Goal: Task Accomplishment & Management: Use online tool/utility

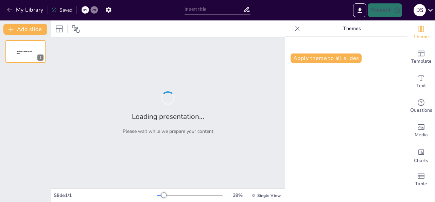
type input "IA en la Educación: Herramientas Innovadoras para Docentes"
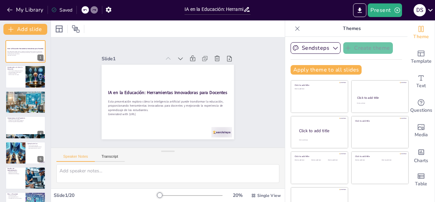
click at [294, 25] on icon at bounding box center [297, 28] width 7 height 7
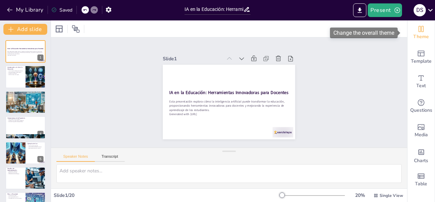
click at [414, 34] on span "Theme" at bounding box center [422, 36] width 16 height 7
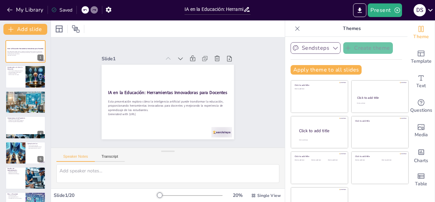
click at [313, 48] on button "Sendsteps" at bounding box center [316, 48] width 50 height 12
click at [316, 52] on button "Sendsteps" at bounding box center [316, 48] width 50 height 12
click at [310, 47] on button "Sendsteps" at bounding box center [316, 48] width 50 height 12
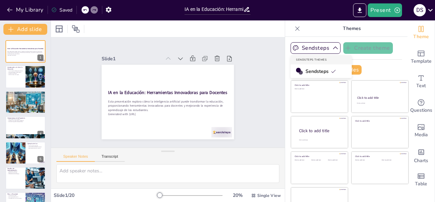
click at [254, 51] on div "Slide 1 IA en la Educación: Herramientas Innovadoras para Docentes Esta present…" at bounding box center [168, 93] width 244 height 134
click at [294, 30] on icon at bounding box center [297, 28] width 7 height 7
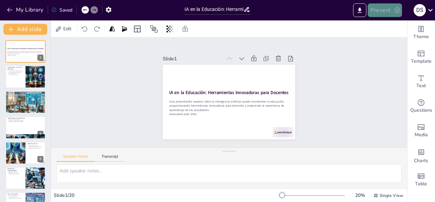
click at [391, 11] on button "Present" at bounding box center [385, 10] width 34 height 14
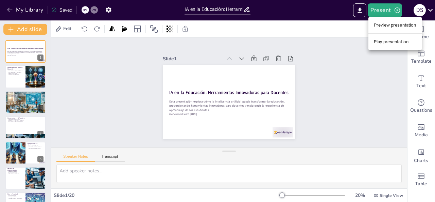
click at [383, 44] on li "Play presentation" at bounding box center [395, 41] width 53 height 11
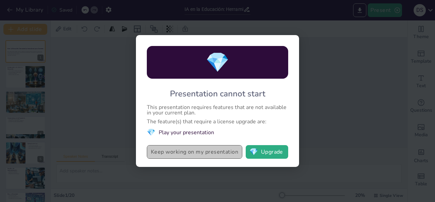
click at [212, 152] on button "Keep working on my presentation" at bounding box center [195, 152] width 96 height 14
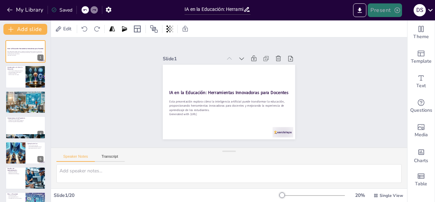
click at [390, 5] on button "Present" at bounding box center [385, 10] width 34 height 14
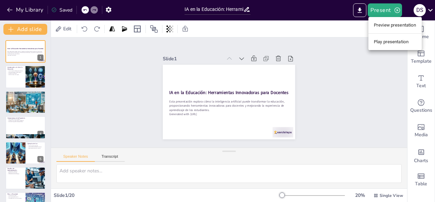
click at [380, 44] on li "Play presentation" at bounding box center [395, 41] width 53 height 11
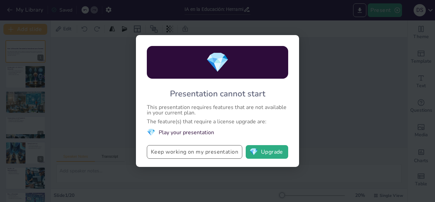
click at [221, 155] on button "Keep working on my presentation" at bounding box center [195, 152] width 96 height 14
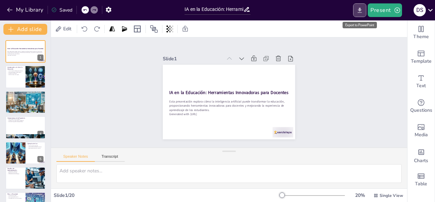
click at [361, 8] on icon "Export to PowerPoint" at bounding box center [360, 9] width 4 height 5
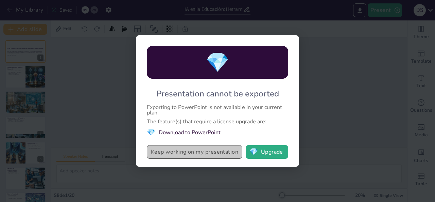
click at [192, 151] on button "Keep working on my presentation" at bounding box center [195, 152] width 96 height 14
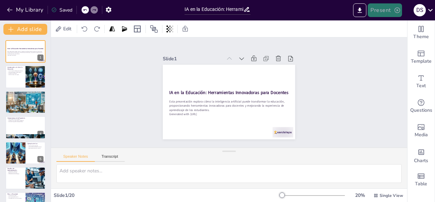
click at [377, 8] on button "Present" at bounding box center [385, 10] width 34 height 14
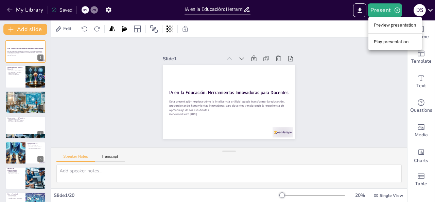
click at [380, 28] on li "Preview presentation" at bounding box center [395, 25] width 53 height 11
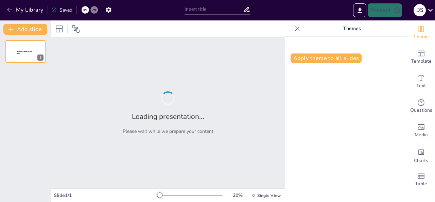
type input "IA en la Educación: Herramientas Innovadoras para Docentes"
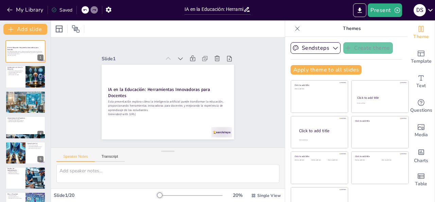
scroll to position [18, 0]
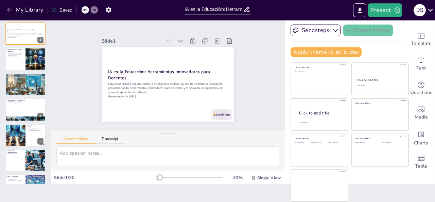
click at [20, 57] on p "Identifica áreas de mejora" at bounding box center [15, 56] width 16 height 1
type textarea "Lo ipsumdolorsi ametconsec (AD) el sed doeiusmodt inc utlab et doloremag al eni…"
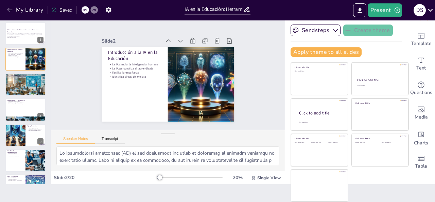
scroll to position [0, 0]
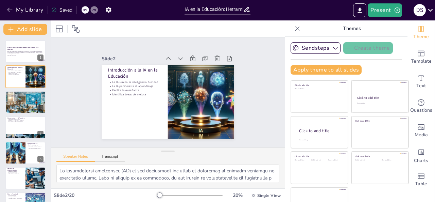
click at [329, 27] on p "Themes" at bounding box center [352, 28] width 98 height 16
click at [377, 13] on button "Present" at bounding box center [385, 10] width 34 height 14
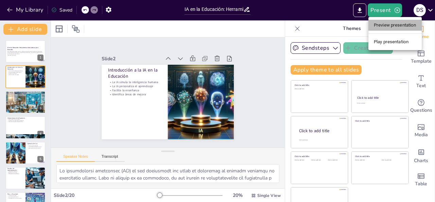
click at [402, 23] on li "Preview presentation" at bounding box center [395, 25] width 53 height 11
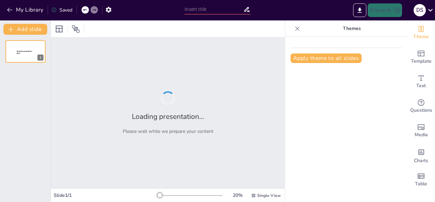
type input "IA en la Educación: Herramientas Innovadoras para Docentes"
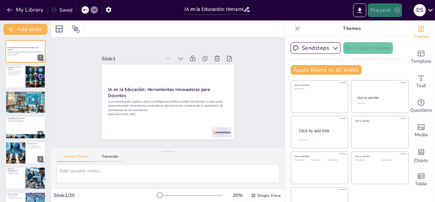
click at [388, 10] on button "Present" at bounding box center [385, 10] width 34 height 14
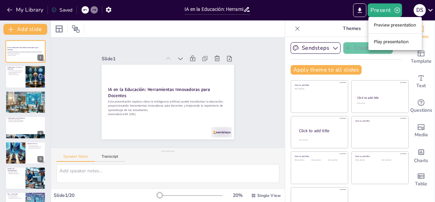
click at [381, 45] on li "Play presentation" at bounding box center [395, 41] width 53 height 11
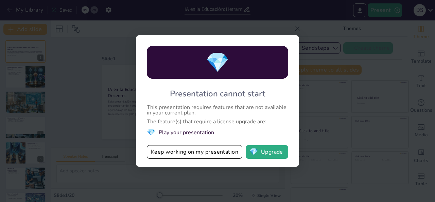
drag, startPoint x: 178, startPoint y: 104, endPoint x: 258, endPoint y: 119, distance: 81.6
click at [256, 118] on div "💎 Presentation cannot start This presentation requires features that are not av…" at bounding box center [217, 101] width 163 height 132
click at [201, 156] on button "Keep working on my presentation" at bounding box center [195, 152] width 96 height 14
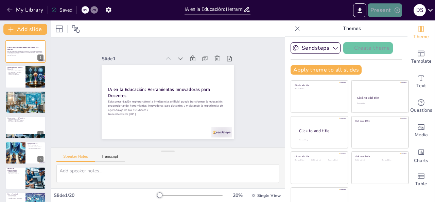
click at [379, 15] on button "Present" at bounding box center [385, 10] width 34 height 14
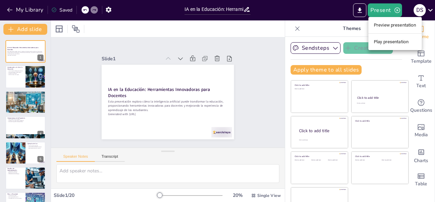
click at [400, 27] on li "Preview presentation" at bounding box center [395, 25] width 53 height 11
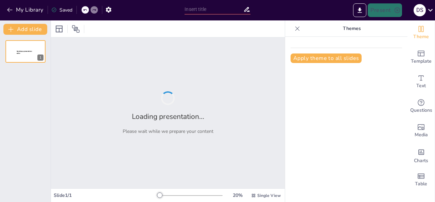
type input "IA en la Educación: Herramientas Innovadoras para Docentes"
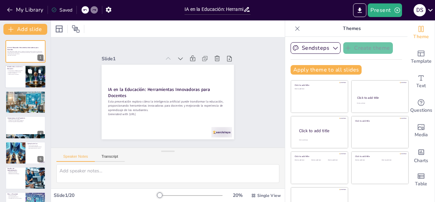
click at [15, 78] on div at bounding box center [25, 76] width 41 height 23
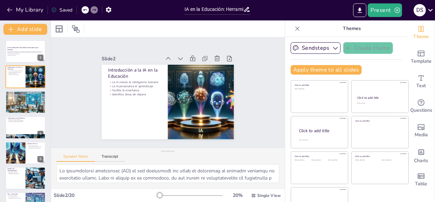
click at [292, 26] on div at bounding box center [297, 28] width 11 height 11
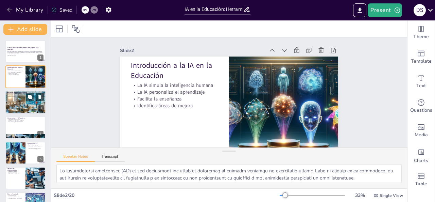
click at [20, 100] on div at bounding box center [25, 102] width 41 height 41
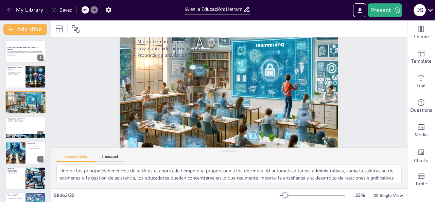
scroll to position [37, 0]
click at [21, 142] on div "Ejemplos de Uso Tutorías personalizadas Corrección automática de tareas Recomen…" at bounding box center [25, 153] width 40 height 22
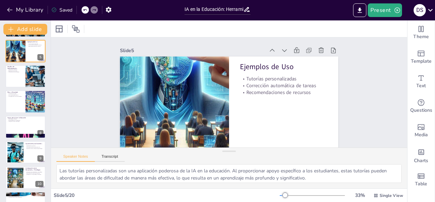
scroll to position [102, 0]
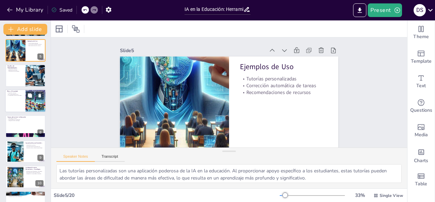
click at [13, 103] on div at bounding box center [25, 100] width 41 height 23
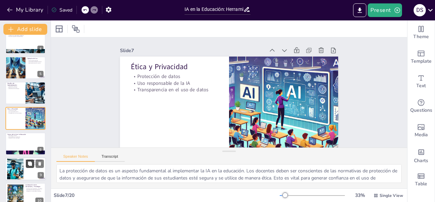
click at [26, 162] on button at bounding box center [30, 163] width 8 height 8
type textarea "La capacitación continua es vital en el contexto de la IA en la educación. A me…"
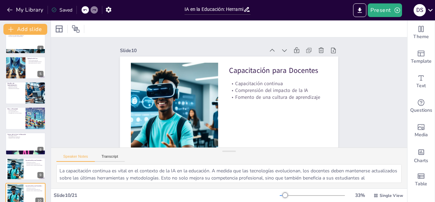
scroll to position [26, 0]
